Goal: Transaction & Acquisition: Purchase product/service

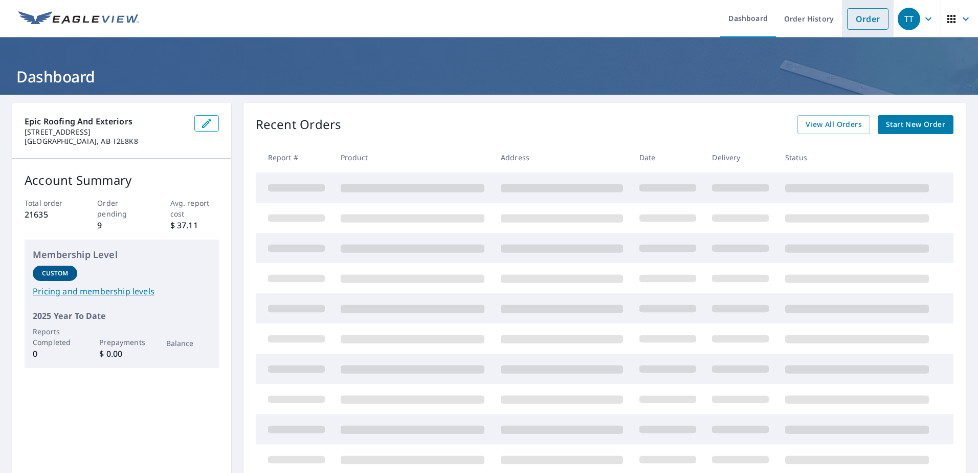
click at [855, 23] on link "Order" at bounding box center [867, 18] width 41 height 21
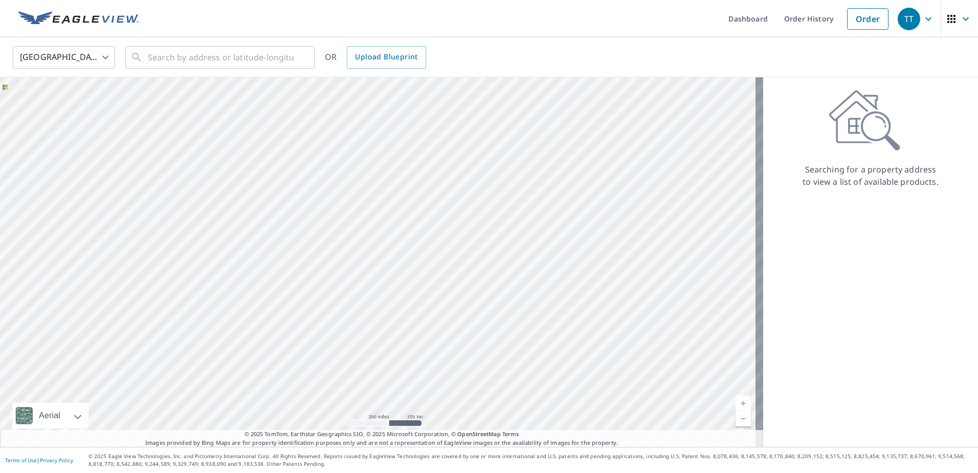
click at [36, 59] on body "TT TT Dashboard Order History Order TT United States US ​ ​ OR Upload Blueprint…" at bounding box center [489, 236] width 978 height 473
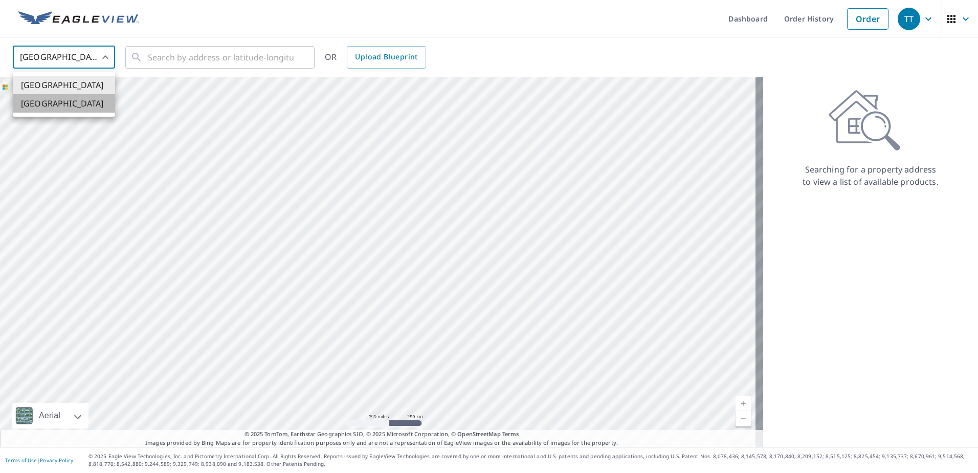
click at [63, 109] on li "[GEOGRAPHIC_DATA]" at bounding box center [64, 103] width 102 height 18
type input "CA"
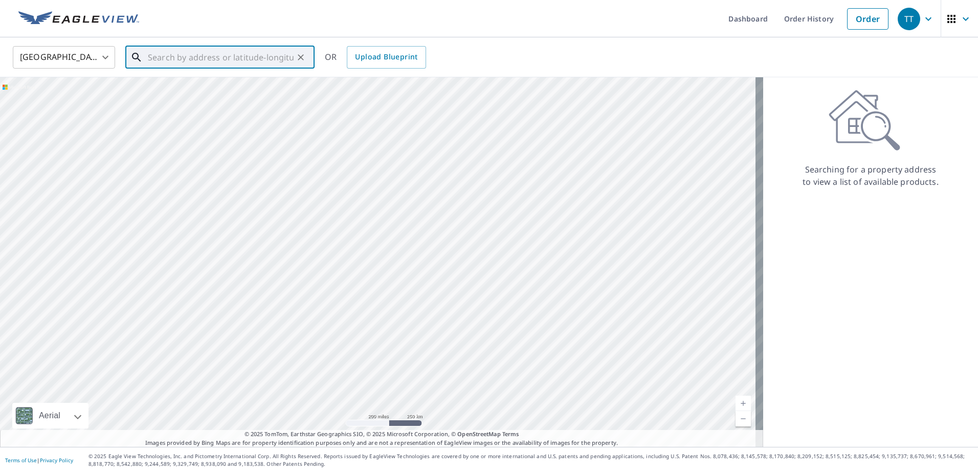
click at [158, 62] on input "text" at bounding box center [221, 57] width 146 height 29
click at [213, 92] on span "215 20 AVE NW CALGARY AB T2M1C3" at bounding box center [226, 87] width 161 height 12
type input "215 20 AVE NW CALGARY AB T2M1C3"
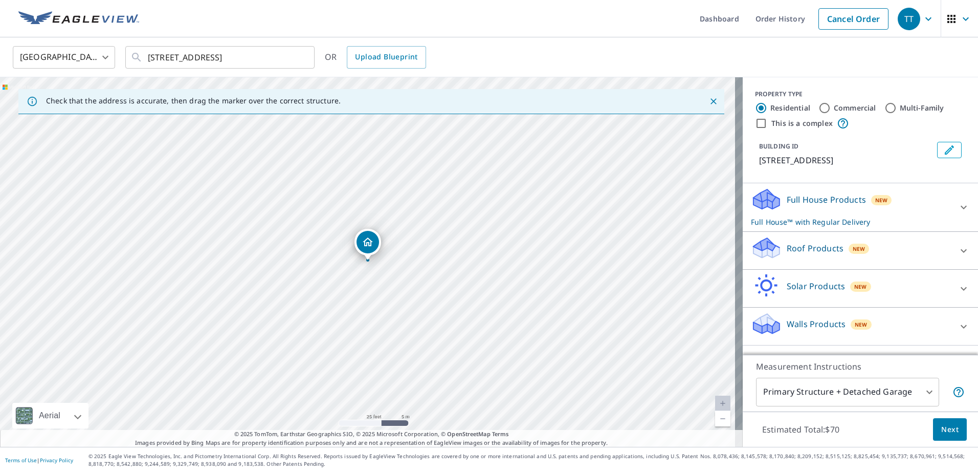
click at [828, 250] on p "Roof Products" at bounding box center [815, 248] width 57 height 12
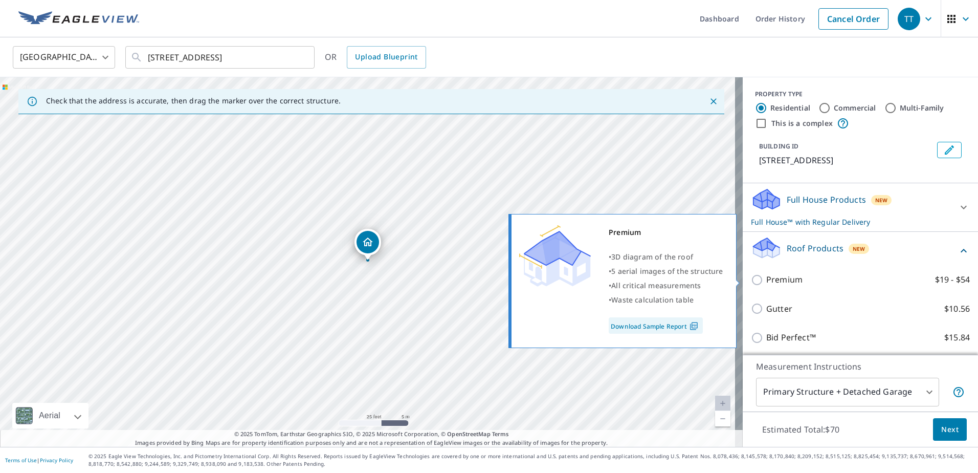
click at [783, 276] on p "Premium" at bounding box center [784, 279] width 36 height 13
click at [766, 276] on input "Premium $19 - $54" at bounding box center [758, 280] width 15 height 12
checkbox input "true"
checkbox input "false"
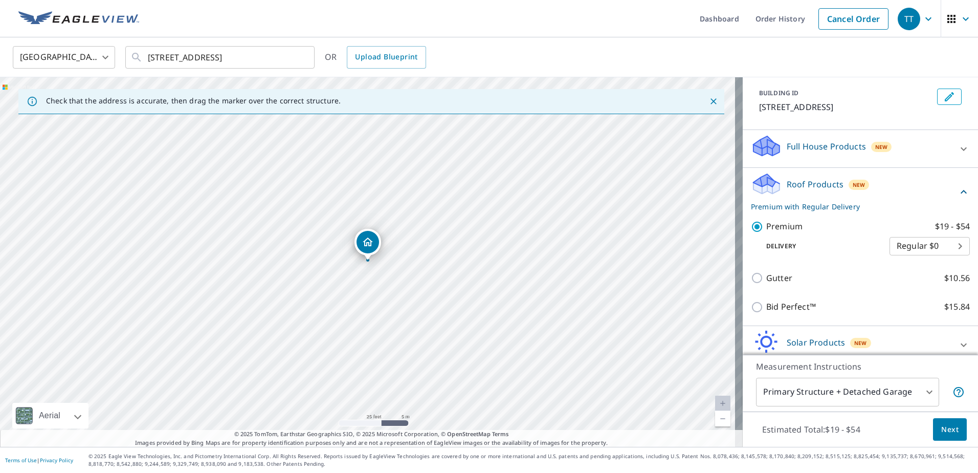
scroll to position [100, 0]
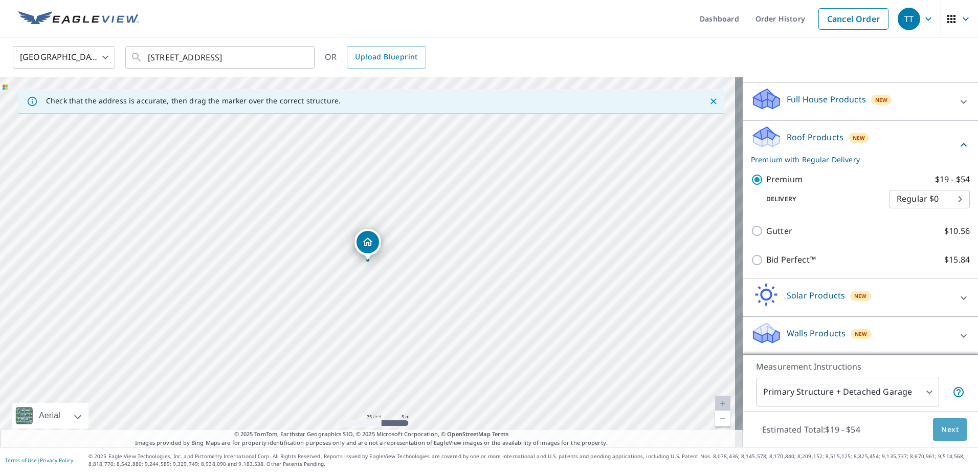
click at [952, 435] on button "Next" at bounding box center [950, 429] width 34 height 23
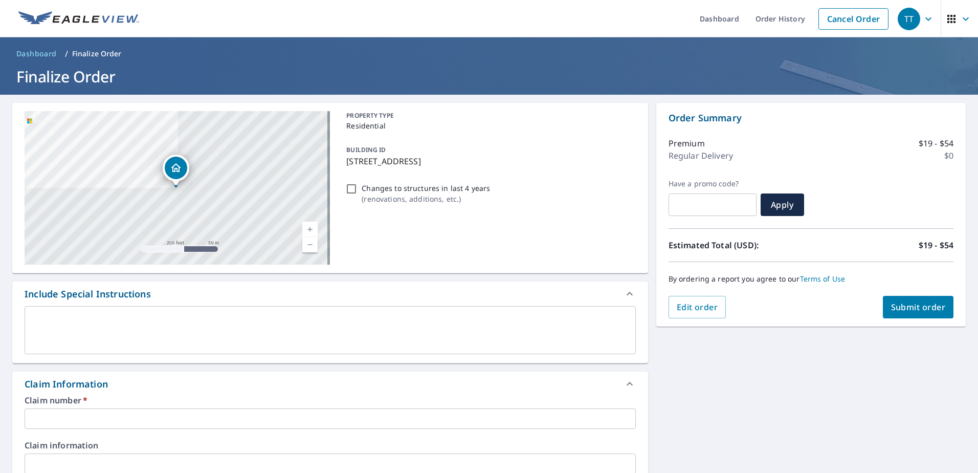
click at [83, 421] on input "text" at bounding box center [330, 418] width 611 height 20
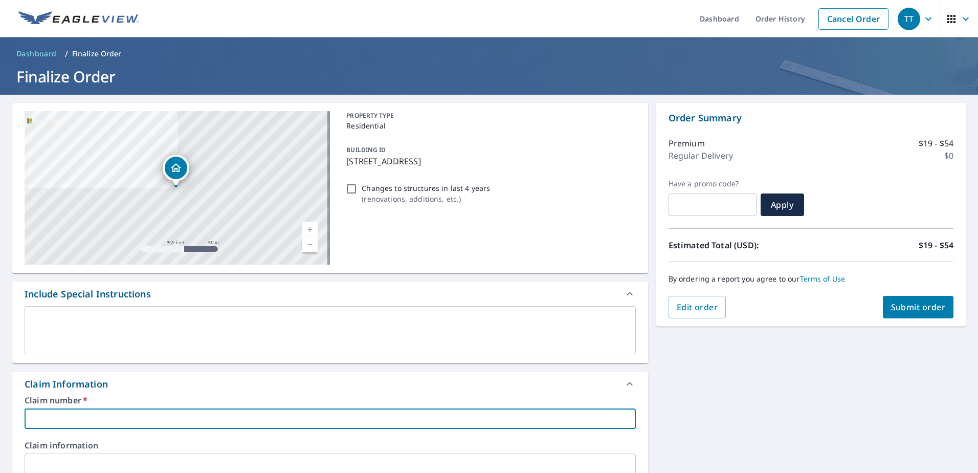
type input "8"
checkbox input "true"
type input "81"
checkbox input "true"
type input "816"
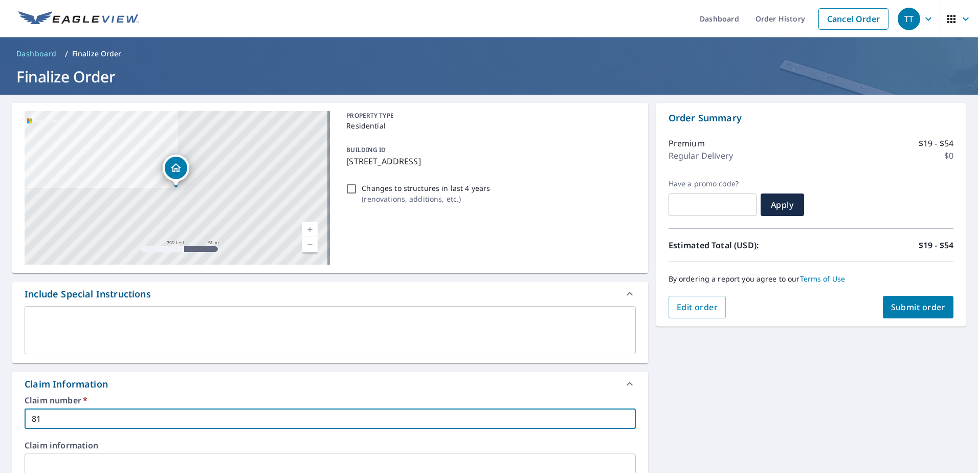
checkbox input "true"
type input "8162"
checkbox input "true"
type input "81620"
checkbox input "true"
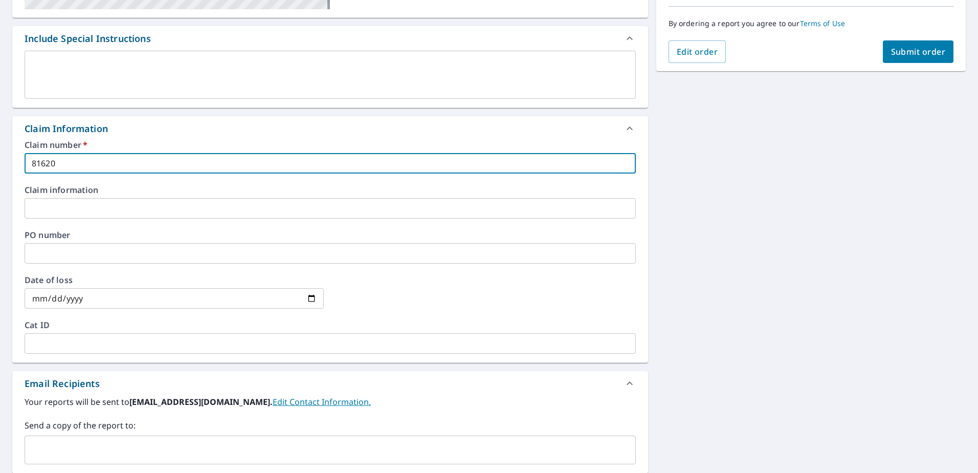
scroll to position [358, 0]
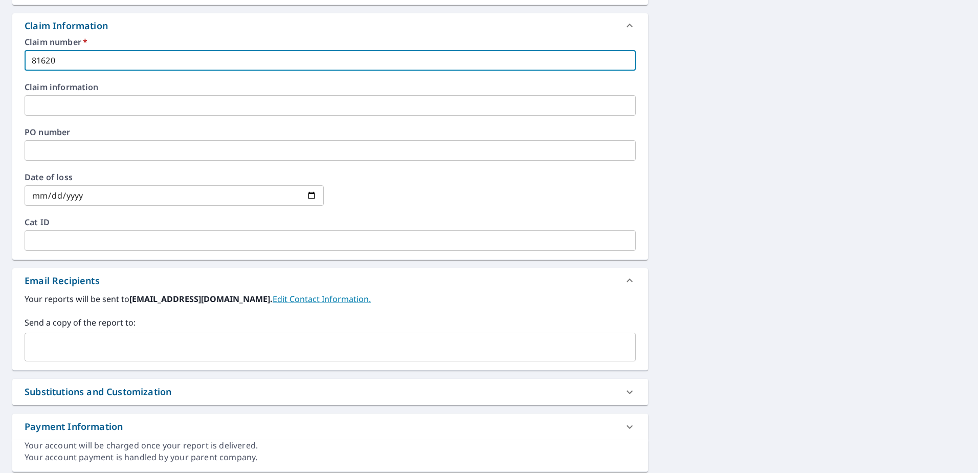
type input "81620"
click at [102, 352] on input "text" at bounding box center [322, 346] width 587 height 19
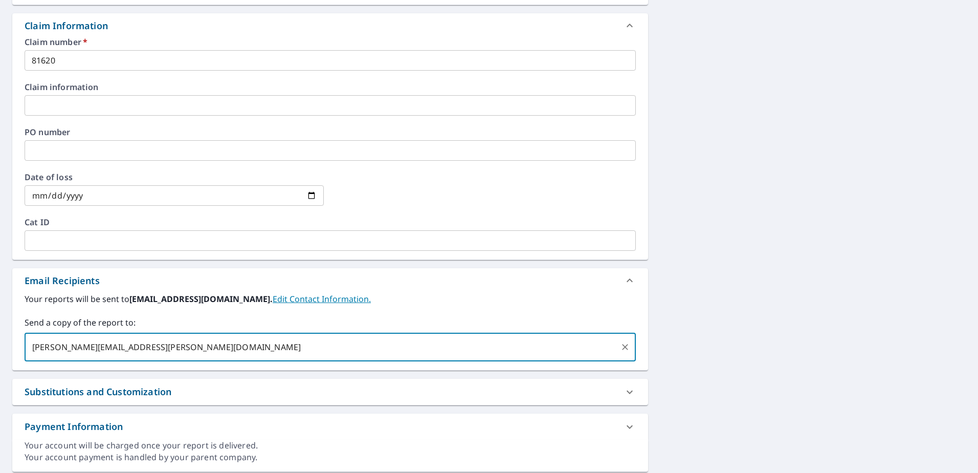
type input "parker.ehrmantraut@epicroofing.ca"
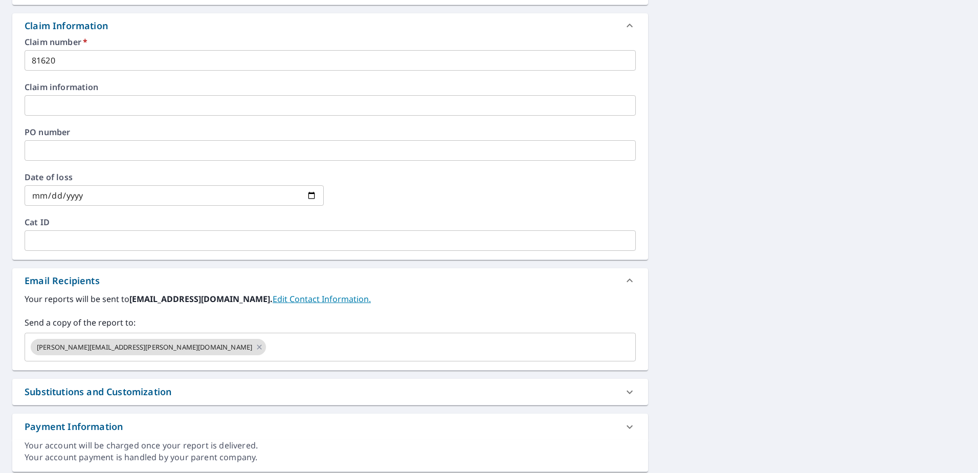
click at [715, 223] on div "215 20 AVE NW CALGARY AB T2M1C3 Aerial Road A standard road map Aerial A detail…" at bounding box center [489, 108] width 978 height 743
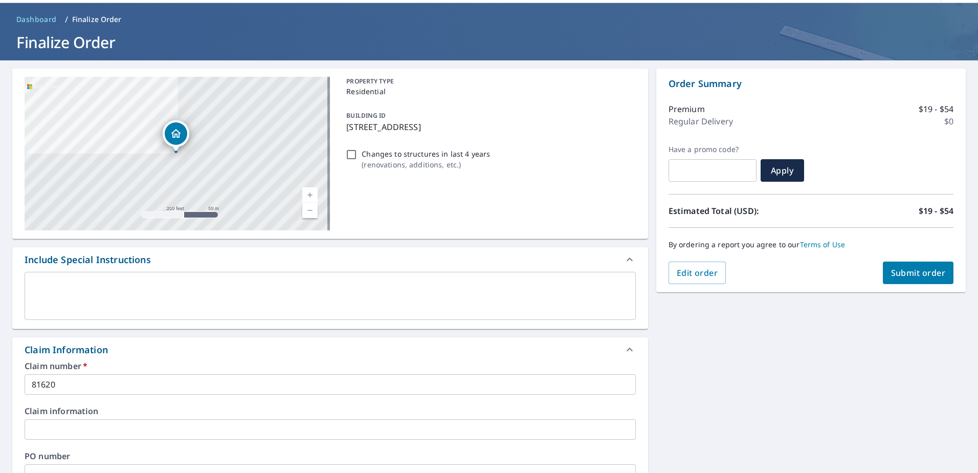
scroll to position [0, 0]
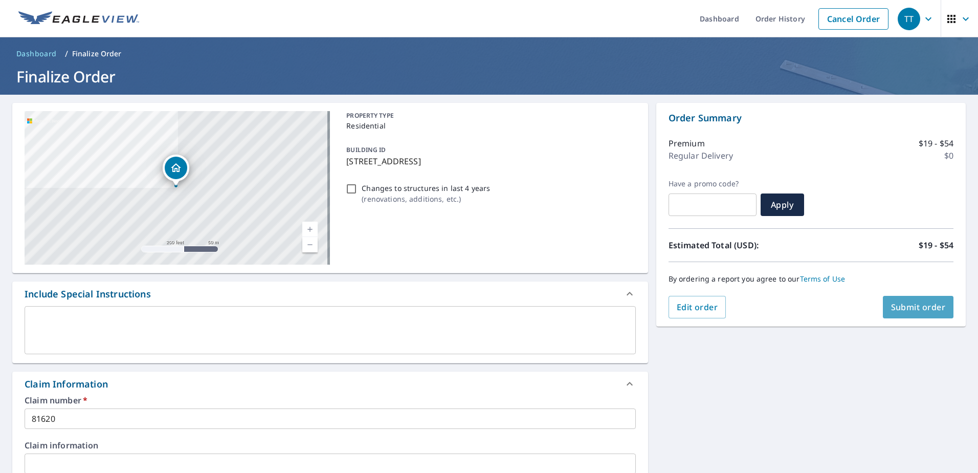
click at [925, 303] on span "Submit order" at bounding box center [918, 306] width 55 height 11
checkbox input "true"
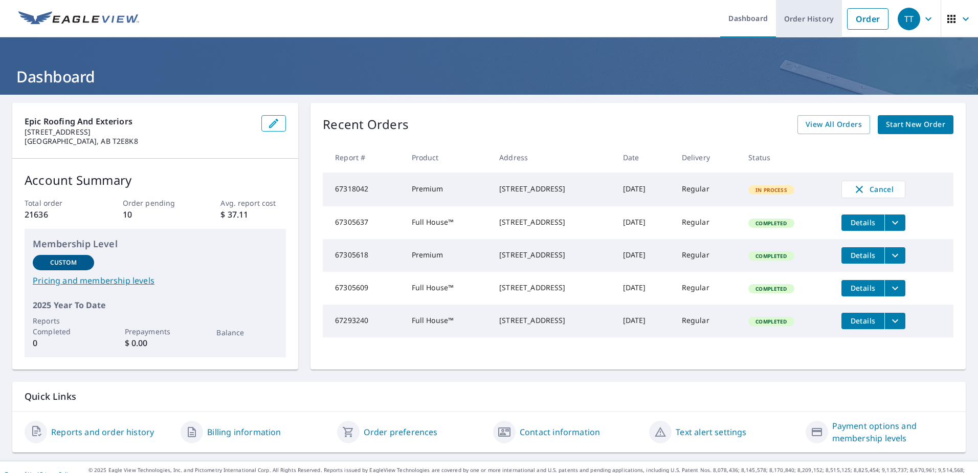
drag, startPoint x: 859, startPoint y: 20, endPoint x: 829, endPoint y: 18, distance: 30.3
click at [859, 20] on link "Order" at bounding box center [867, 18] width 41 height 21
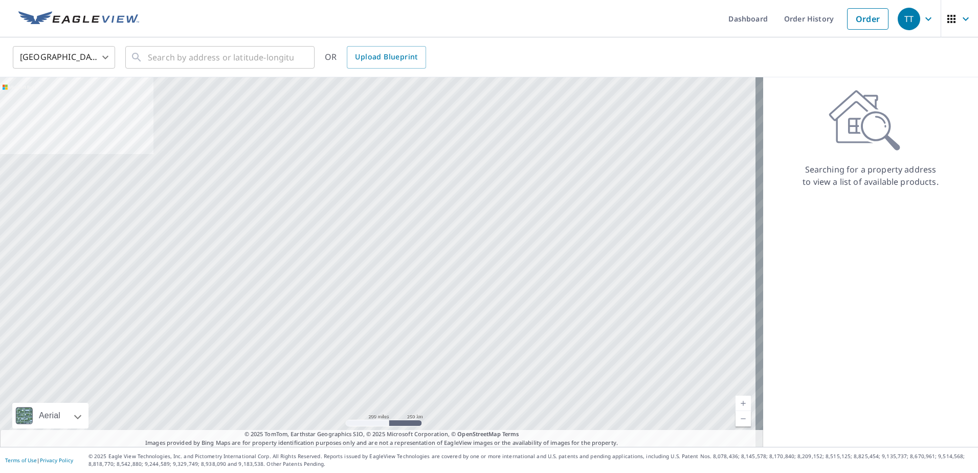
click at [87, 57] on body "TT TT Dashboard Order History Order TT United States US ​ ​ OR Upload Blueprint…" at bounding box center [489, 236] width 978 height 473
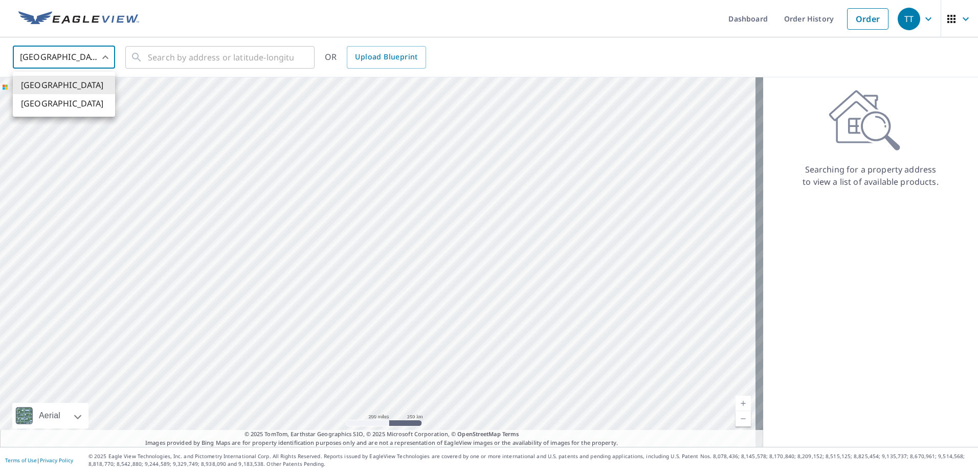
click at [59, 106] on li "[GEOGRAPHIC_DATA]" at bounding box center [64, 103] width 102 height 18
type input "CA"
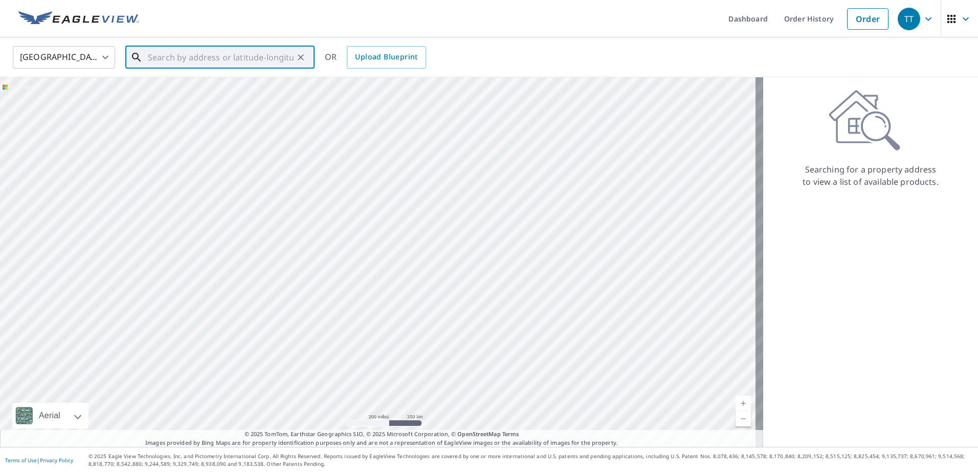
click at [158, 60] on input "text" at bounding box center [221, 57] width 146 height 29
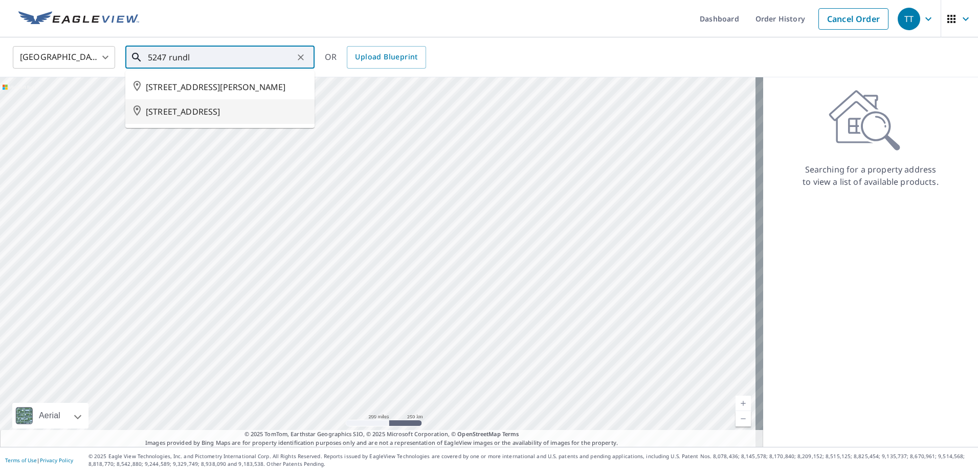
click at [181, 118] on span "[STREET_ADDRESS]" at bounding box center [226, 111] width 161 height 12
type input "[STREET_ADDRESS]"
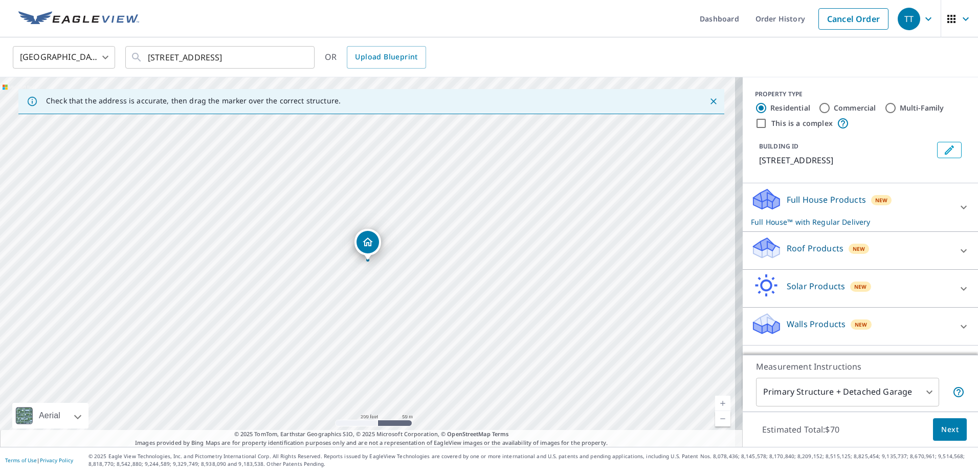
click at [812, 254] on p "Roof Products" at bounding box center [815, 248] width 57 height 12
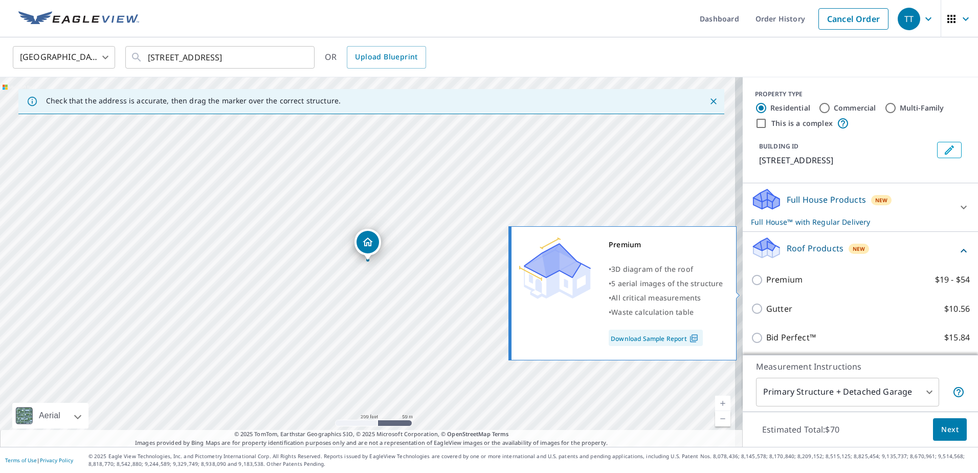
click at [771, 286] on p "Premium" at bounding box center [784, 279] width 36 height 13
click at [766, 286] on input "Premium $19 - $54" at bounding box center [758, 280] width 15 height 12
checkbox input "true"
checkbox input "false"
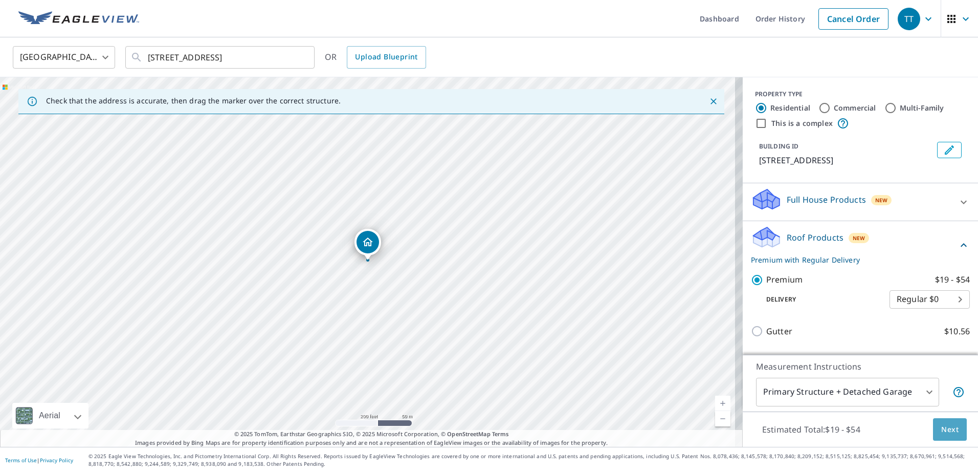
click at [949, 431] on span "Next" at bounding box center [949, 429] width 17 height 13
